Goal: Transaction & Acquisition: Subscribe to service/newsletter

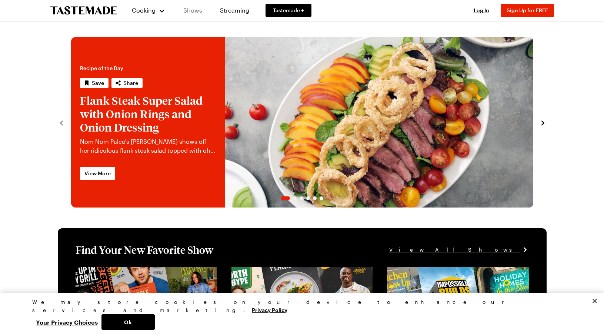
click at [198, 10] on link "Shows" at bounding box center [193, 10] width 34 height 21
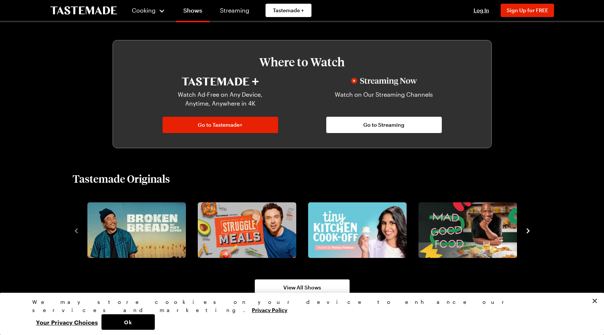
scroll to position [391, 0]
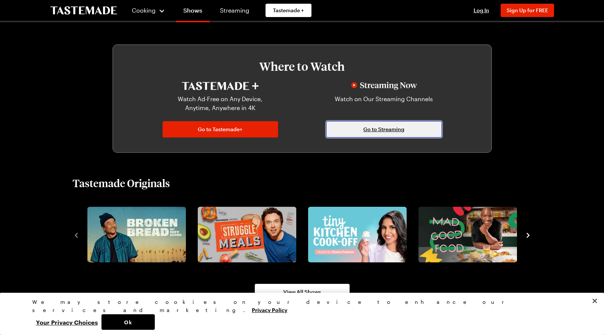
click at [385, 129] on span "Go to Streaming" at bounding box center [383, 128] width 41 height 7
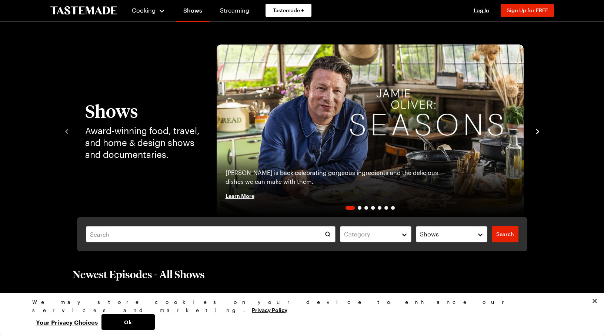
scroll to position [391, 0]
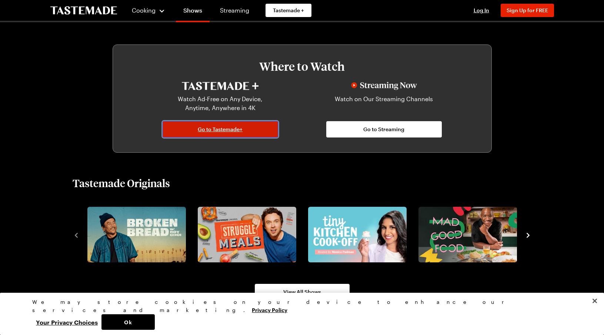
click at [218, 130] on span "Go to Tastemade+" at bounding box center [220, 128] width 45 height 7
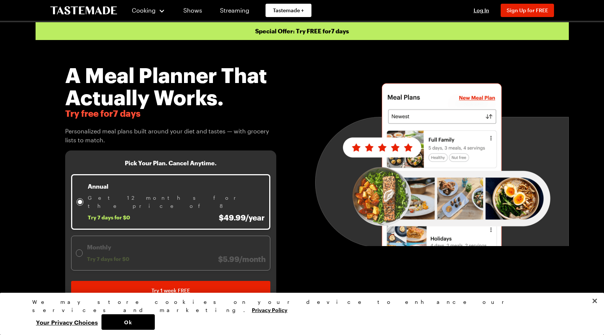
scroll to position [149, 0]
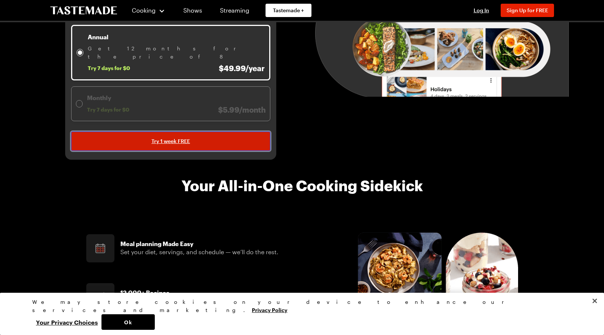
click at [168, 137] on span "Try 1 week FREE" at bounding box center [170, 140] width 38 height 7
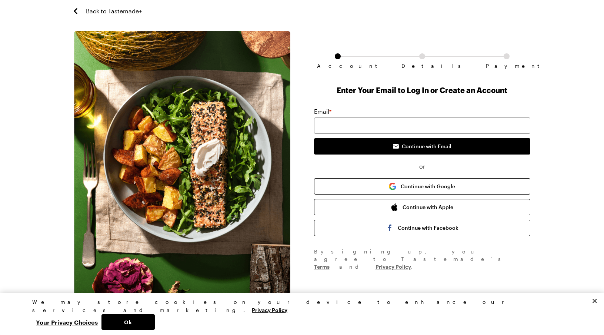
click at [74, 10] on icon "Back to Tastemade+" at bounding box center [75, 11] width 3 height 6
